Goal: Transaction & Acquisition: Purchase product/service

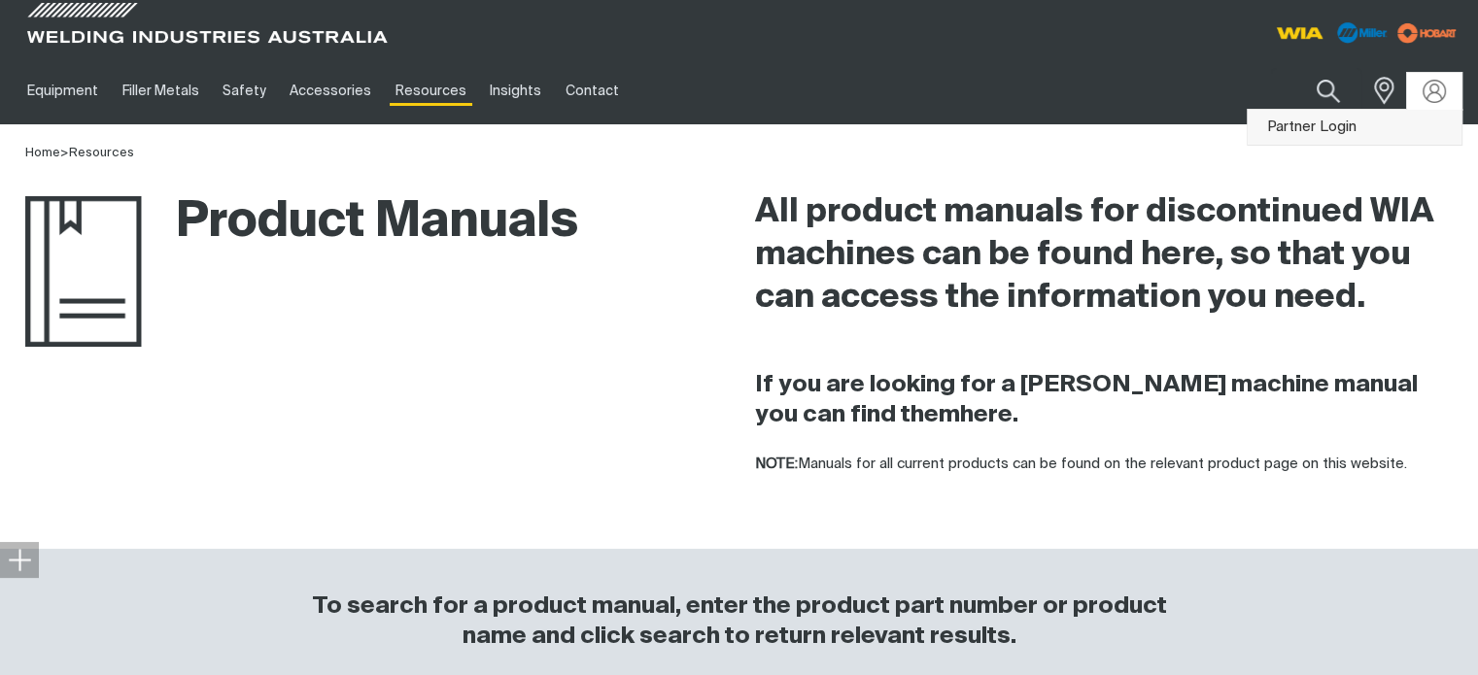
click at [1311, 127] on link "Partner Login" at bounding box center [1354, 128] width 214 height 36
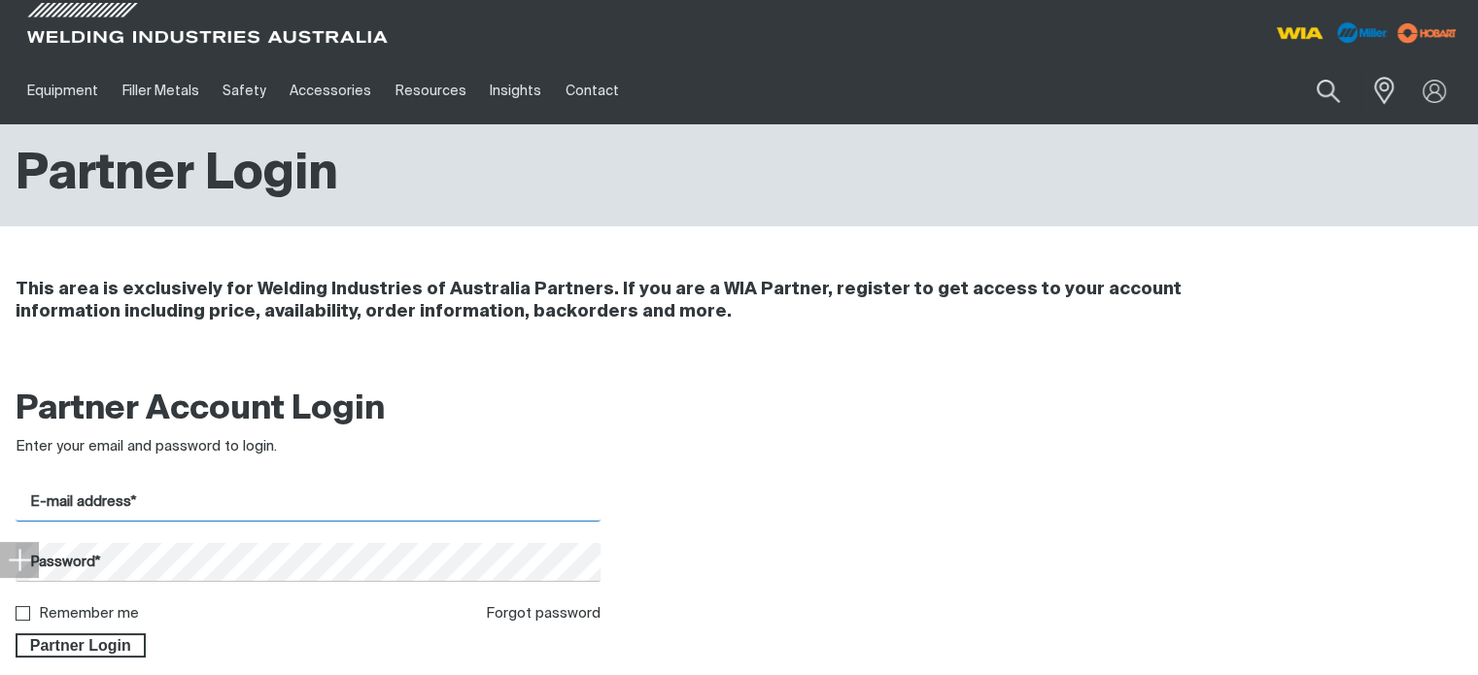
type input "[EMAIL_ADDRESS][DOMAIN_NAME]"
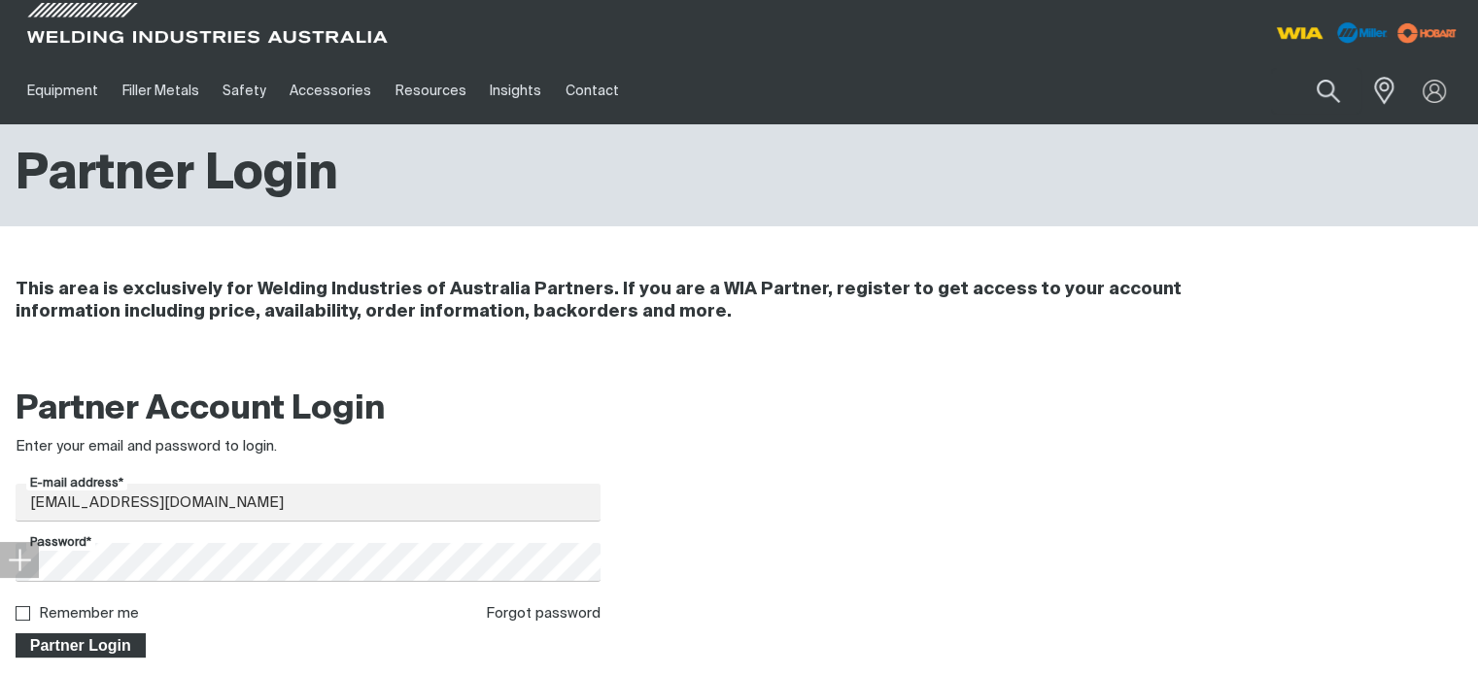
click at [62, 644] on span "Partner Login" at bounding box center [80, 645] width 126 height 25
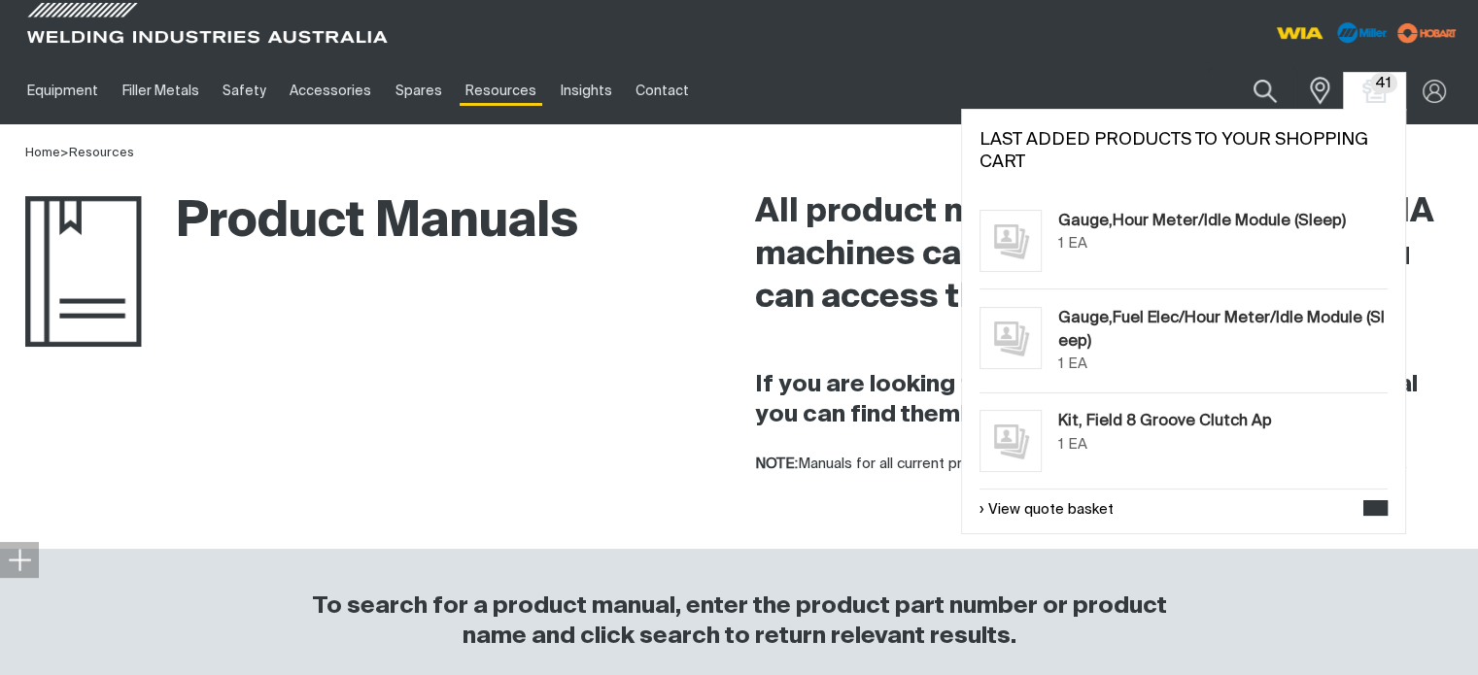
click at [1376, 89] on span "41" at bounding box center [1383, 83] width 27 height 20
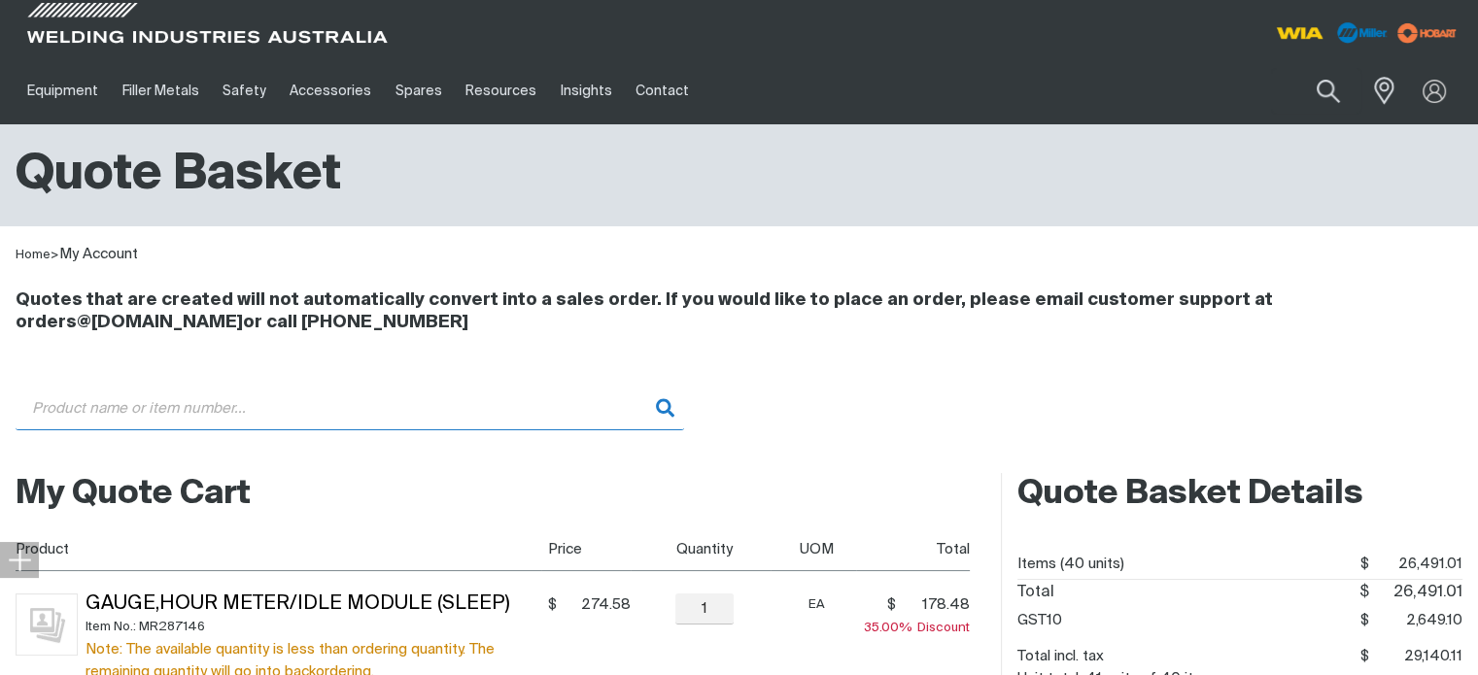
click at [98, 399] on input "Search" at bounding box center [350, 409] width 668 height 44
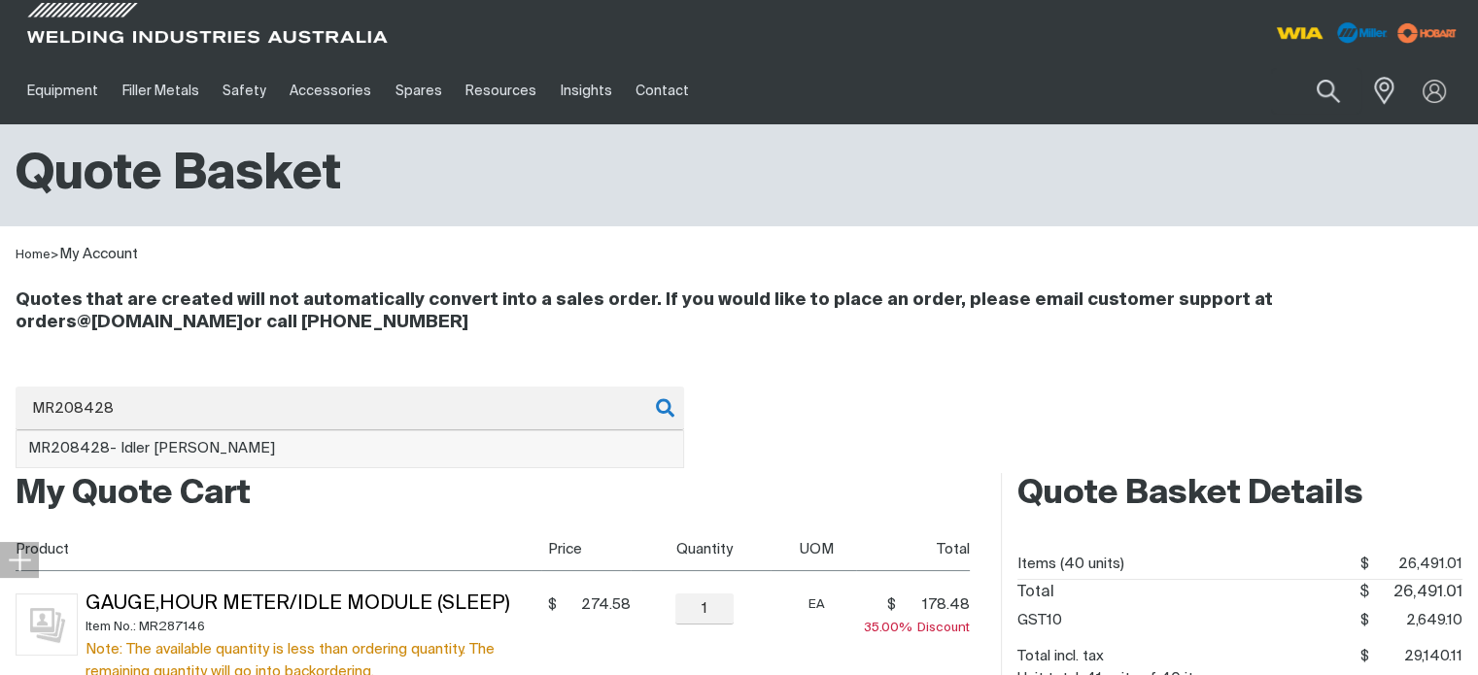
click at [93, 442] on span "MR208428" at bounding box center [69, 448] width 82 height 15
type input "MR208428 - [PERSON_NAME]"
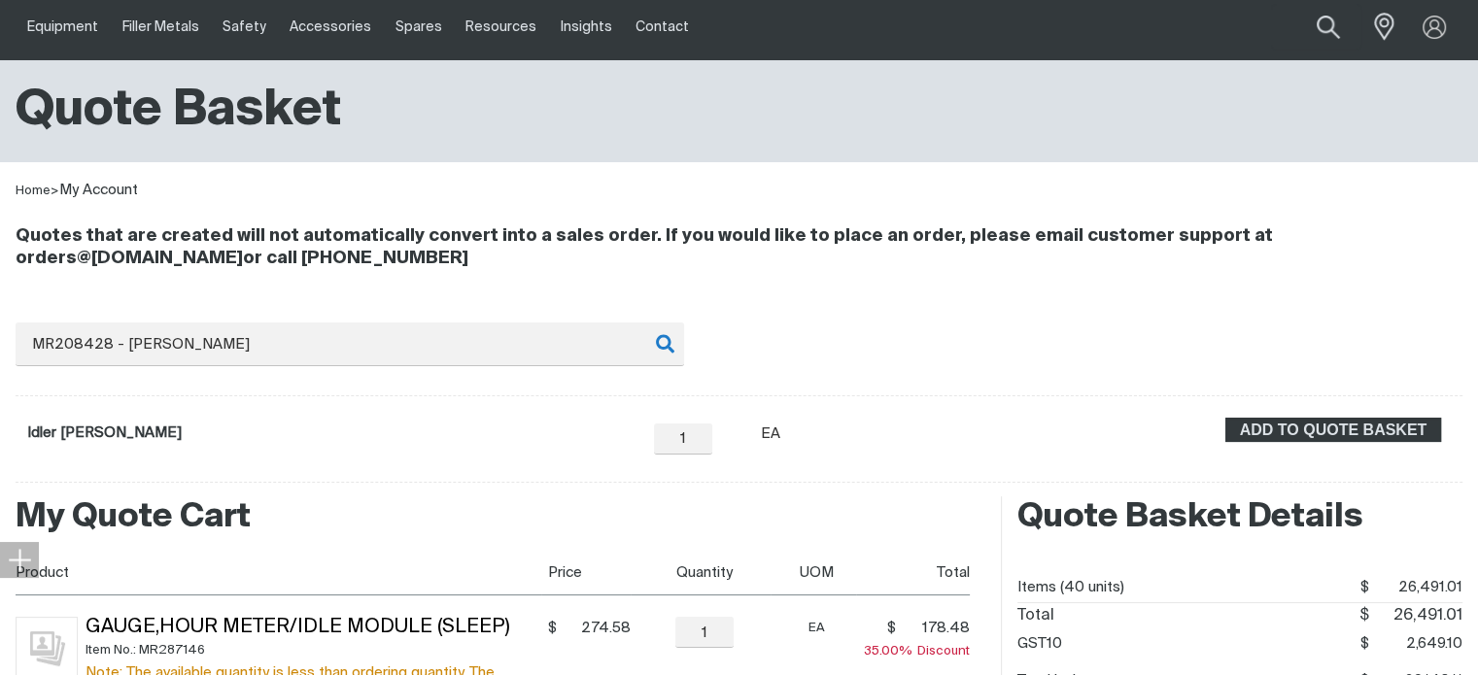
scroll to position [194, 0]
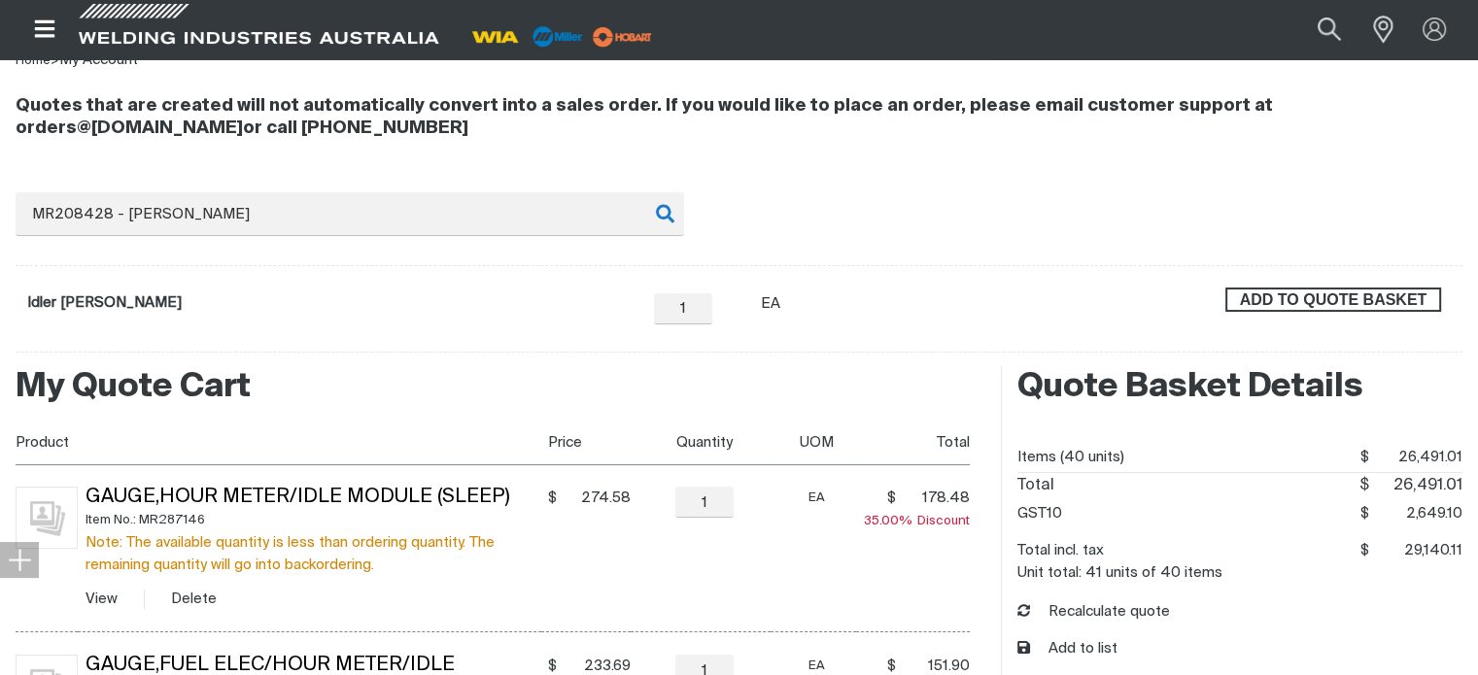
click at [1339, 302] on span "ADD TO QUOTE BASKET" at bounding box center [1333, 300] width 212 height 25
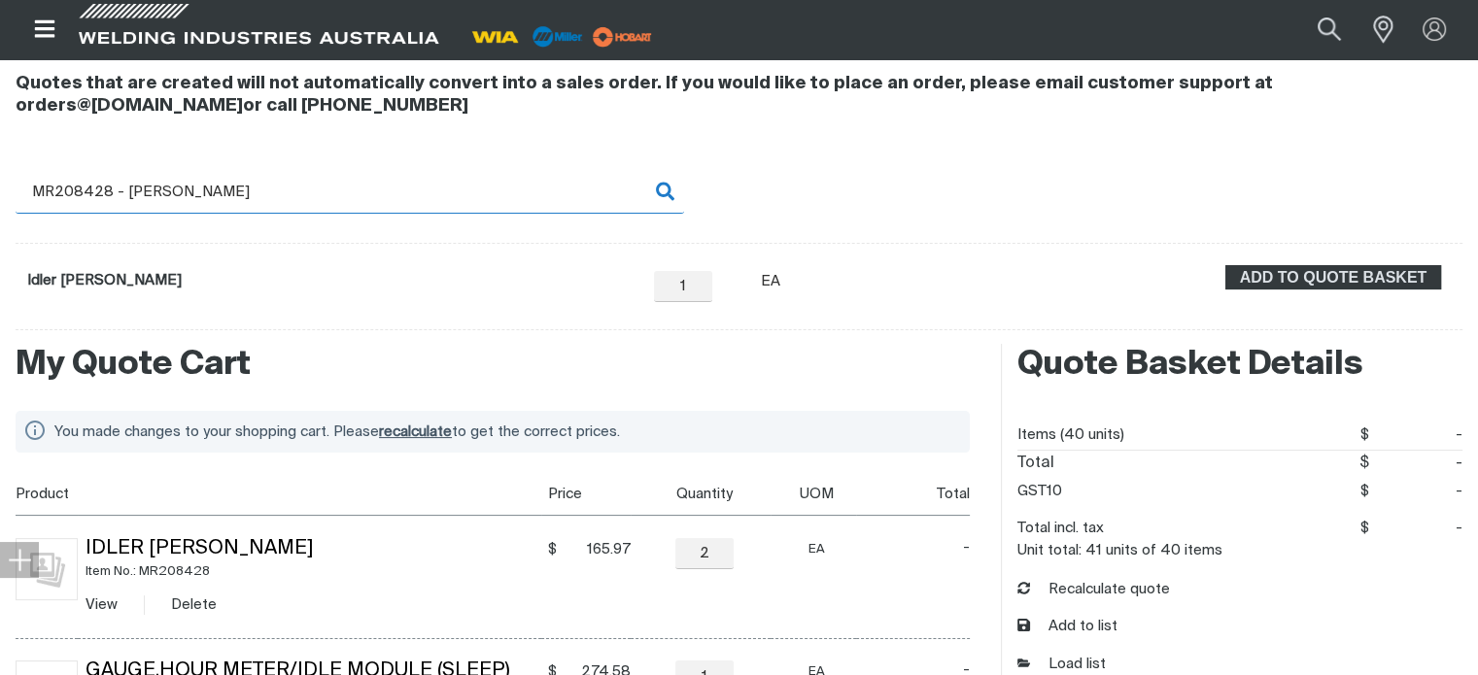
scroll to position [388, 0]
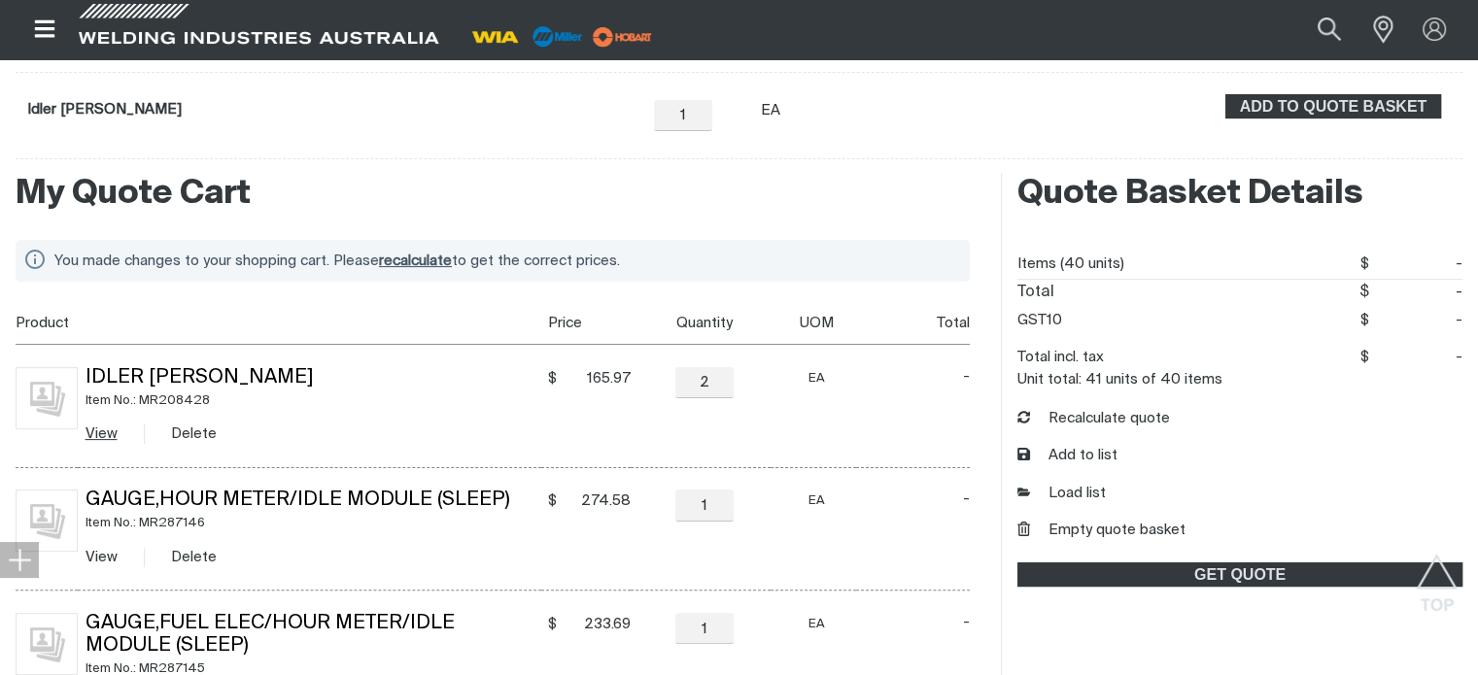
click at [96, 435] on link "View" at bounding box center [101, 433] width 32 height 15
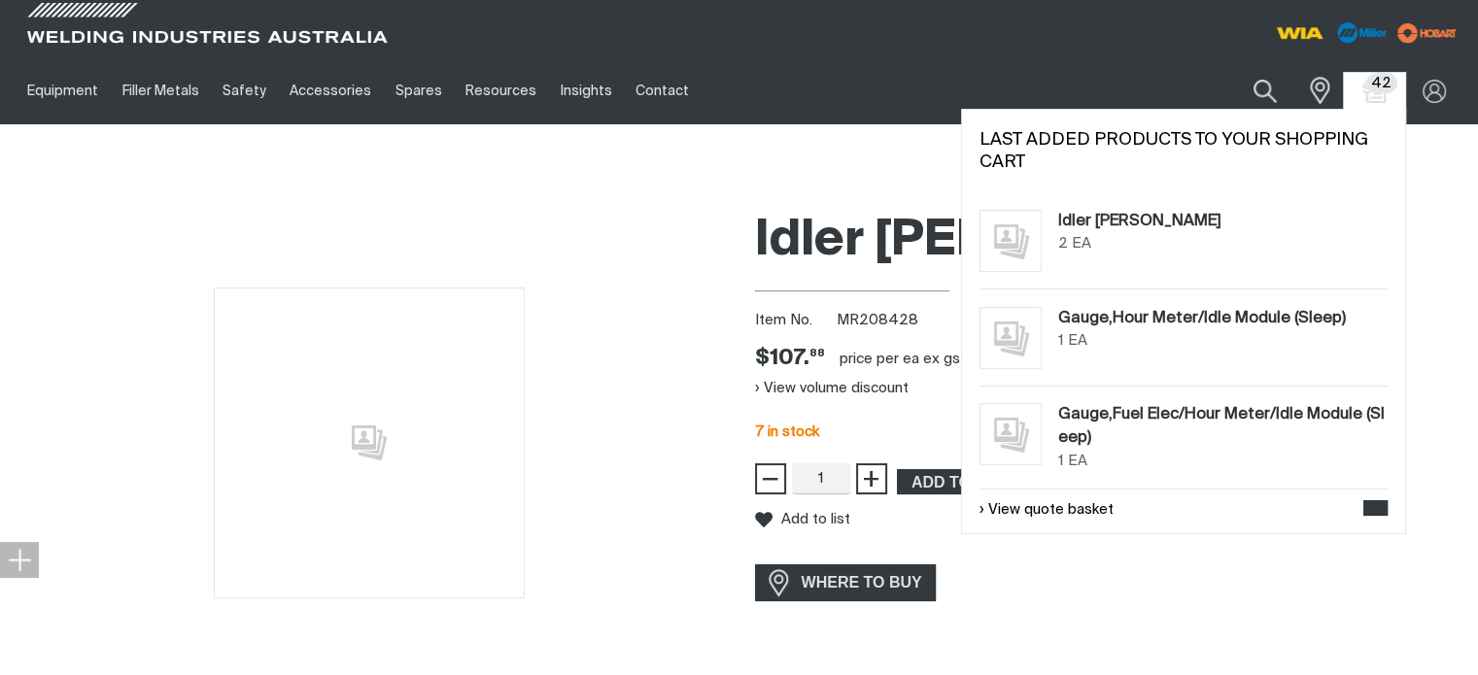
click at [1378, 84] on span "42" at bounding box center [1381, 83] width 31 height 20
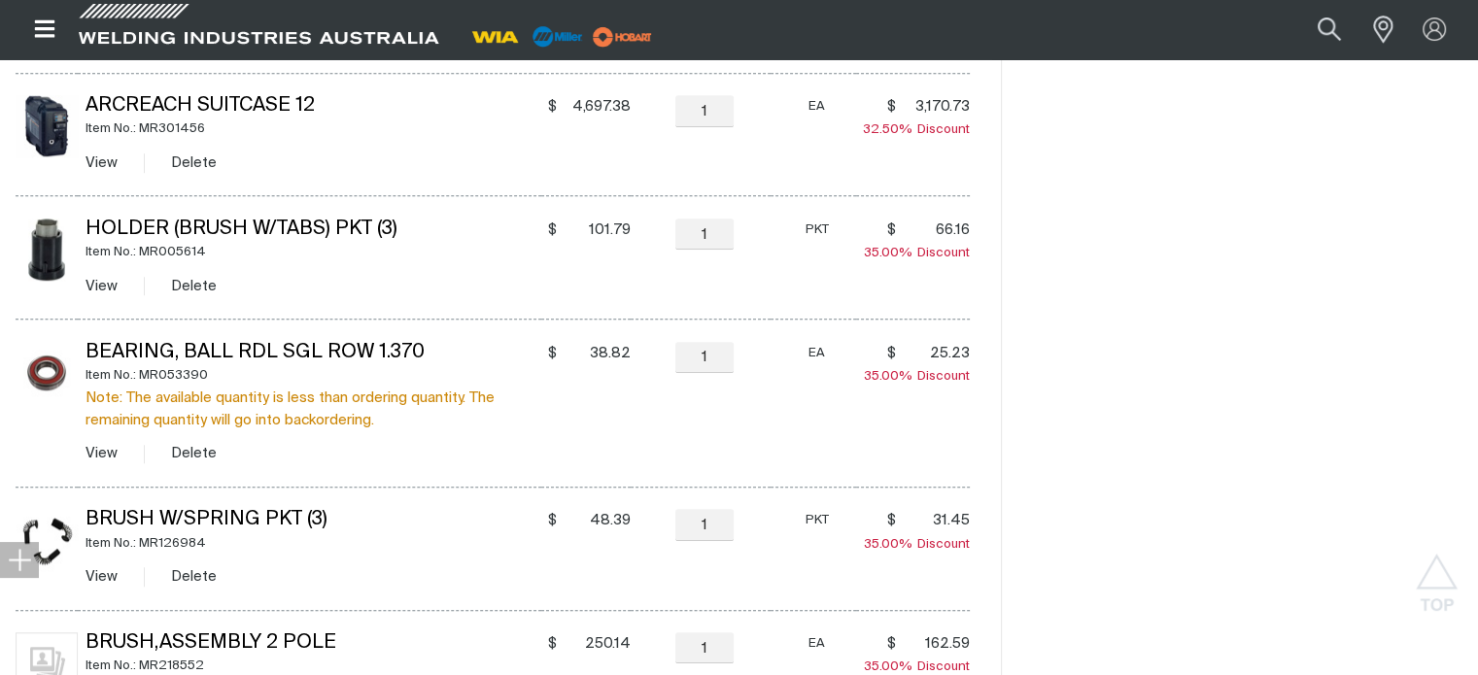
scroll to position [1651, 0]
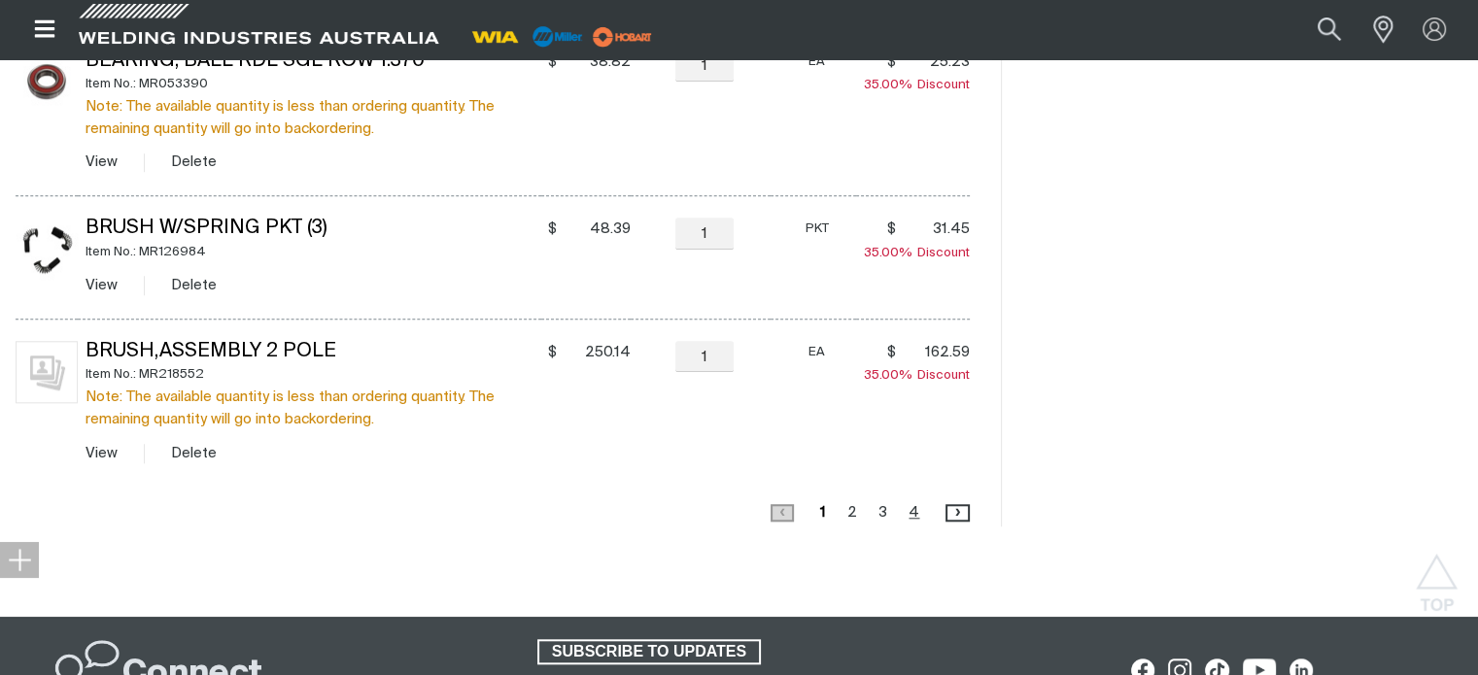
click at [917, 507] on link "Page 4" at bounding box center [913, 512] width 22 height 26
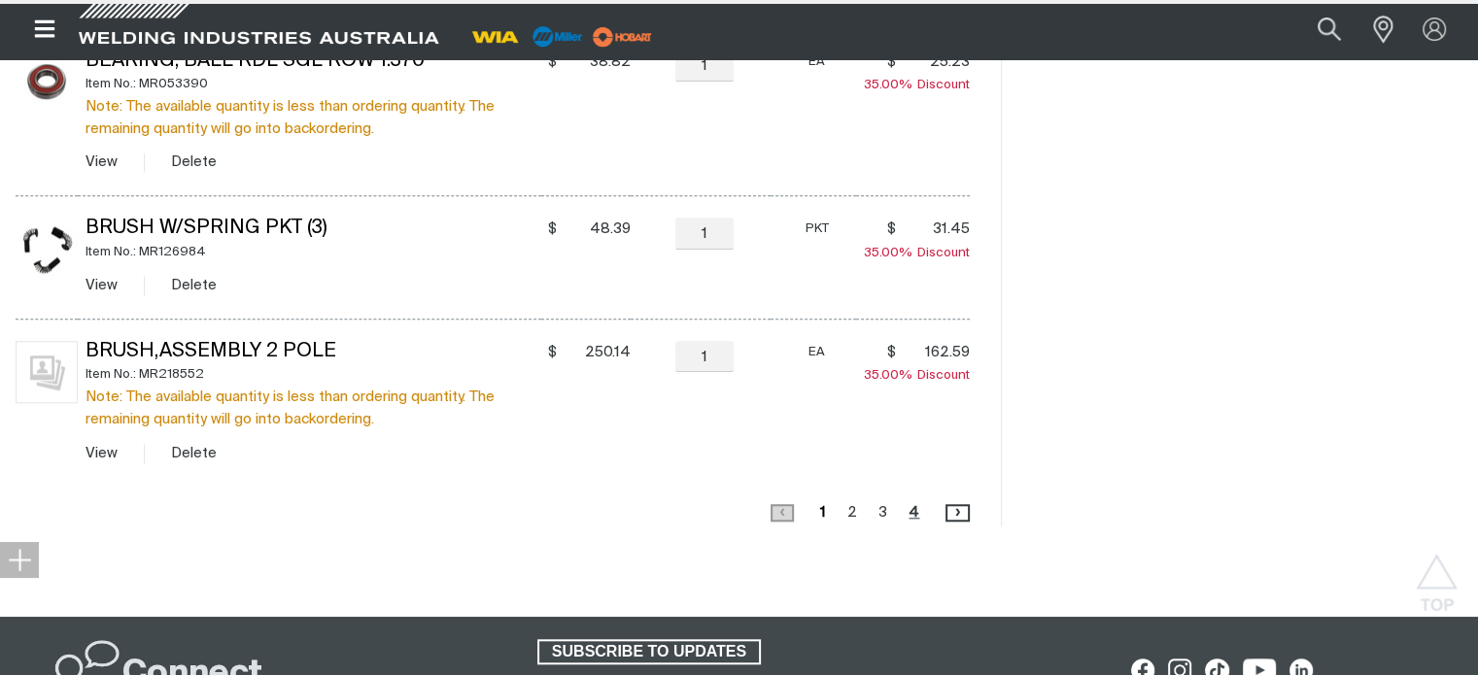
scroll to position [469, 0]
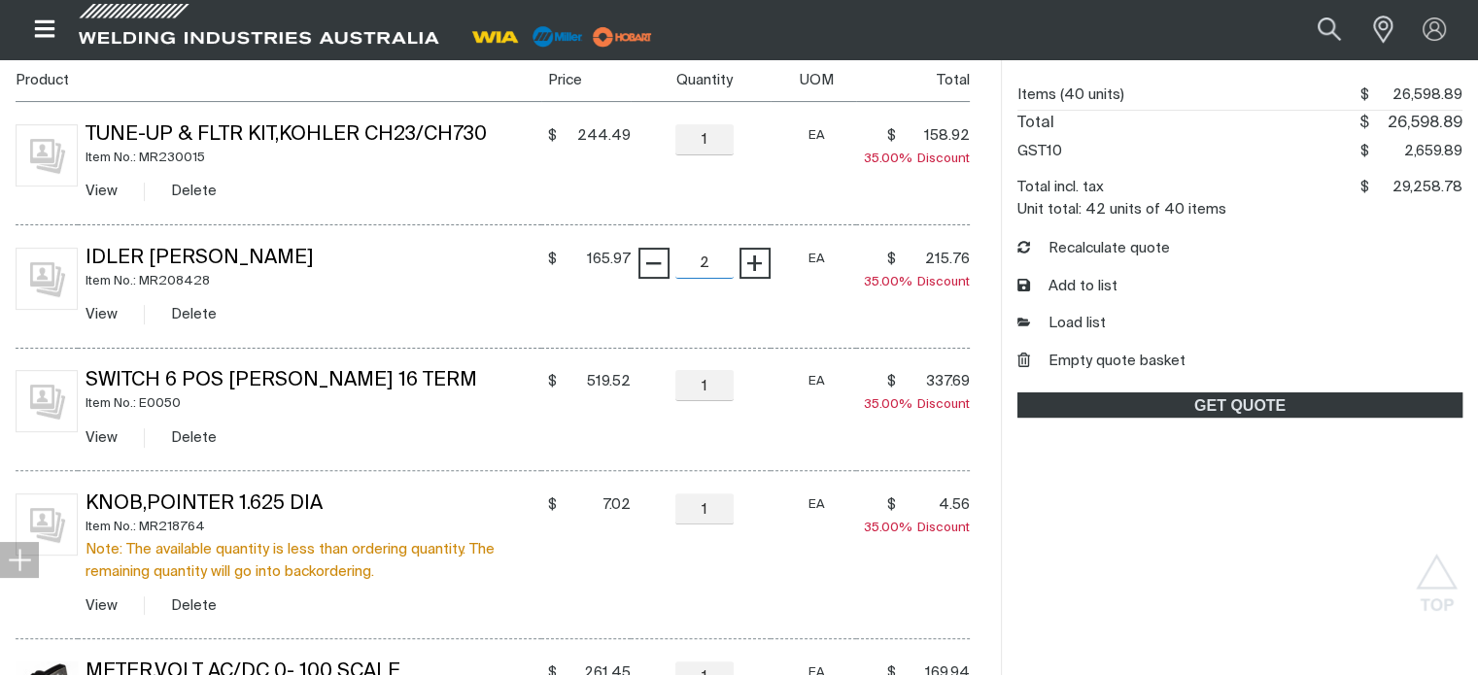
click at [703, 265] on input "2" at bounding box center [704, 263] width 58 height 31
type input "1"
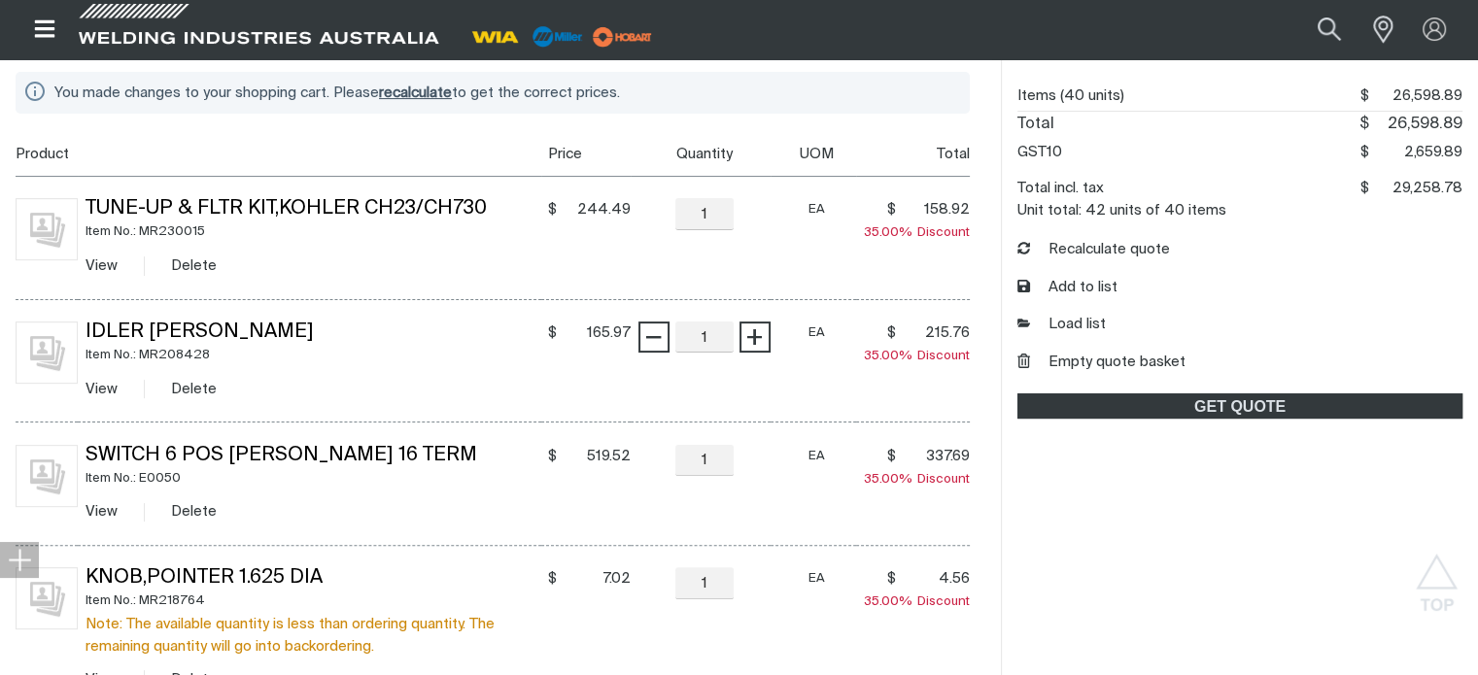
click at [357, 259] on div "View Delete" at bounding box center [313, 266] width 456 height 22
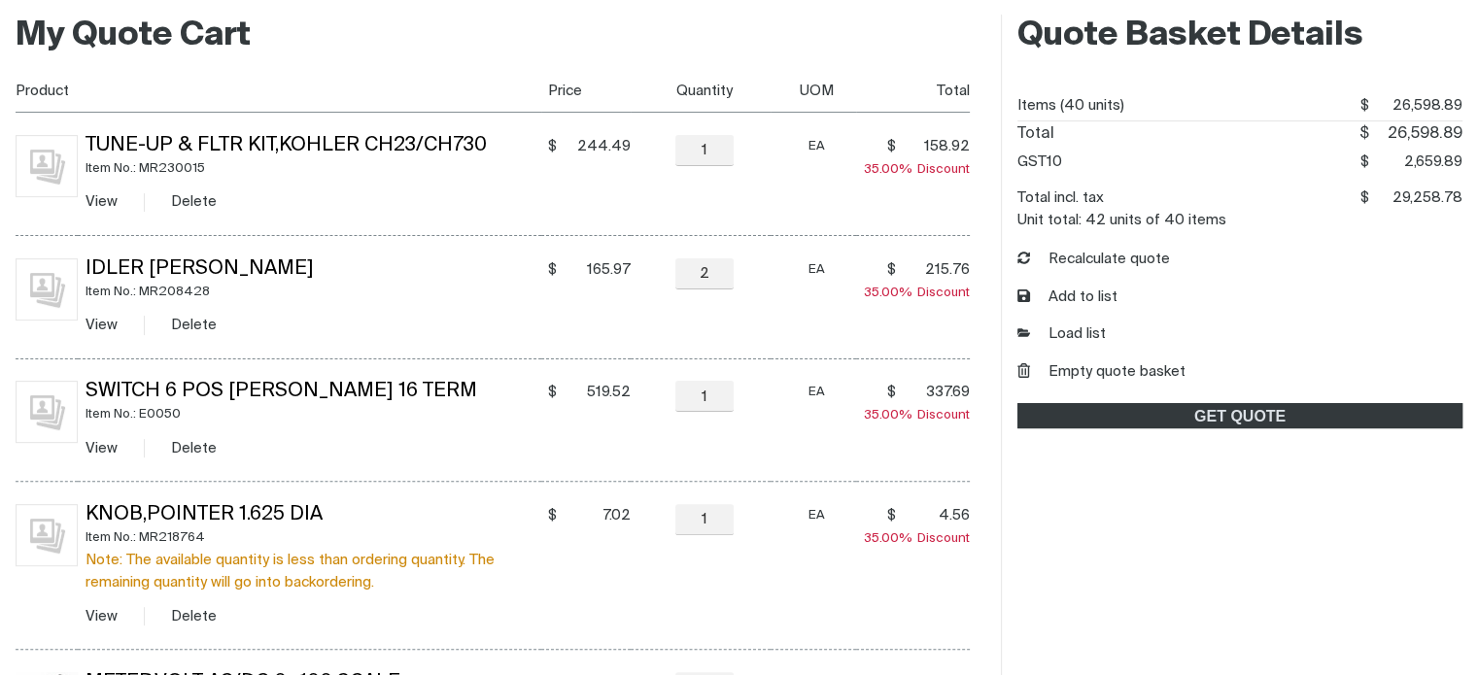
scroll to position [468, 0]
